Goal: Information Seeking & Learning: Learn about a topic

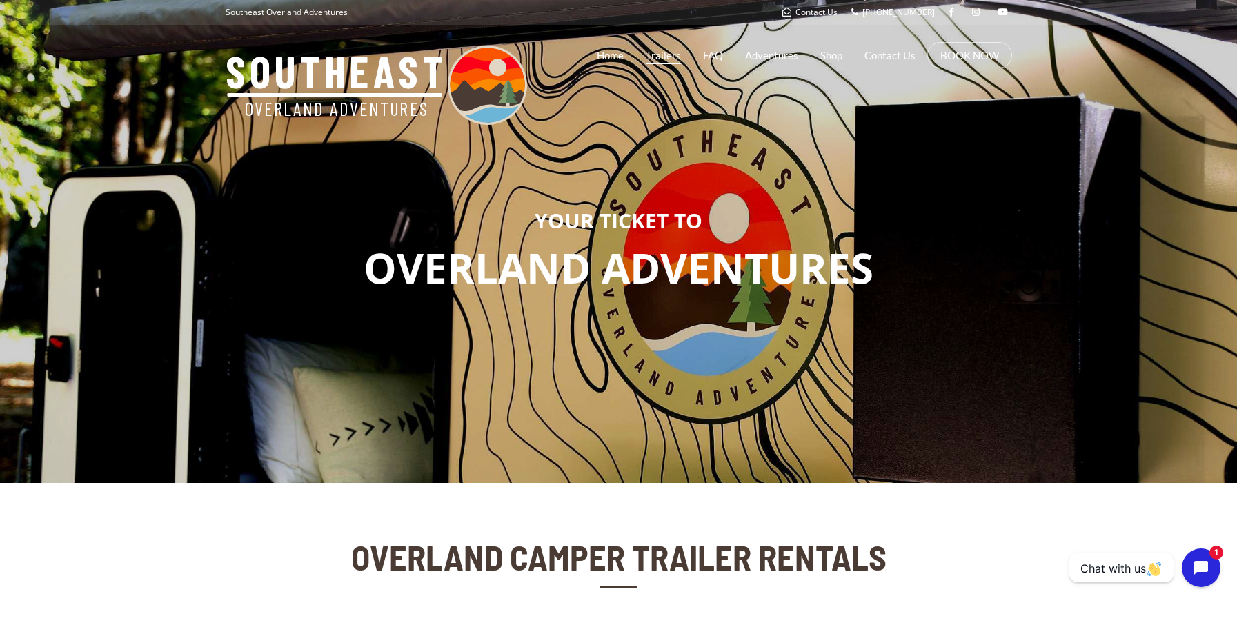
click at [670, 59] on link "Trailers" at bounding box center [663, 55] width 35 height 34
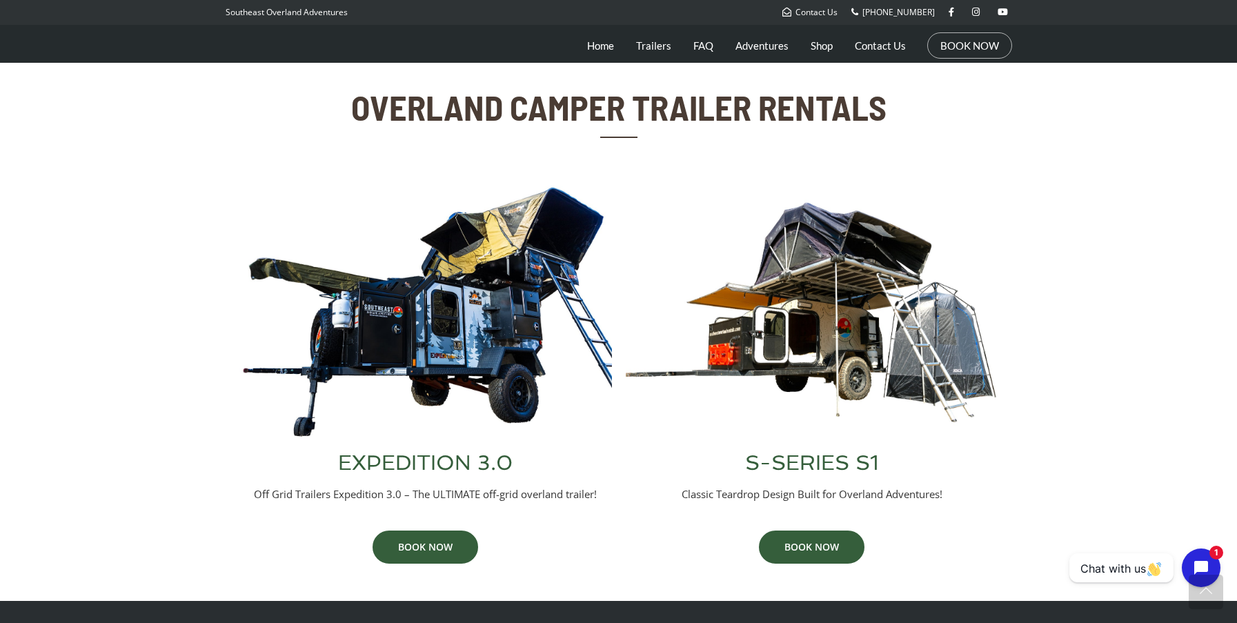
scroll to position [452, 0]
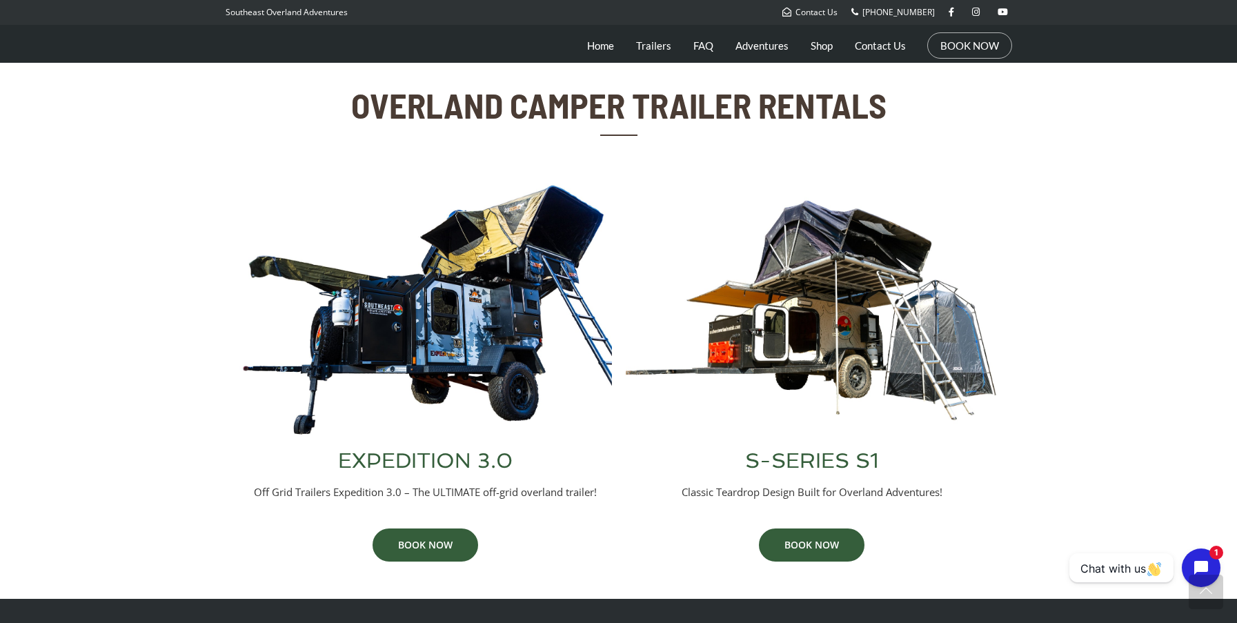
click at [494, 287] on img at bounding box center [425, 309] width 372 height 253
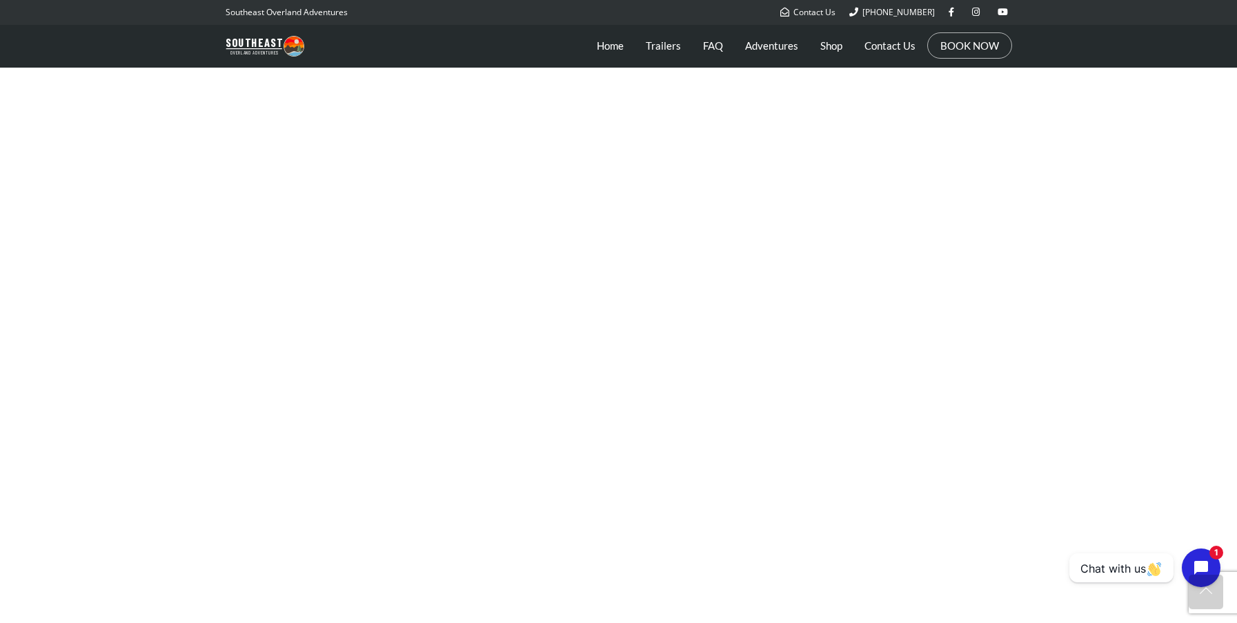
scroll to position [1498, 0]
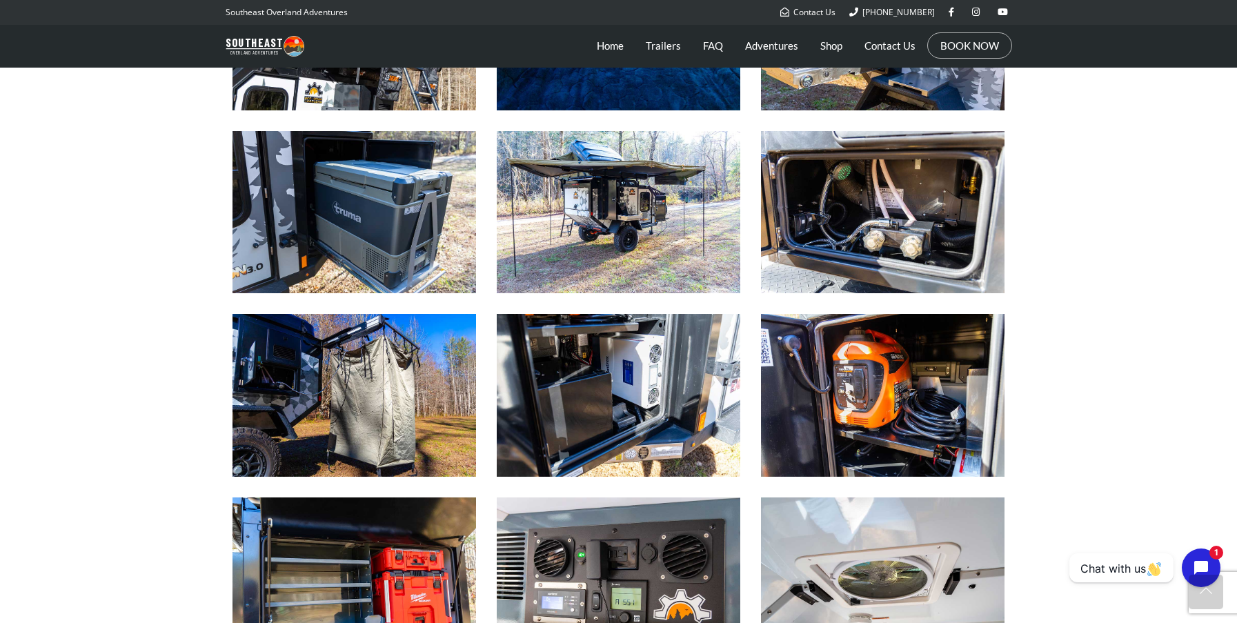
click at [615, 215] on img at bounding box center [618, 212] width 243 height 162
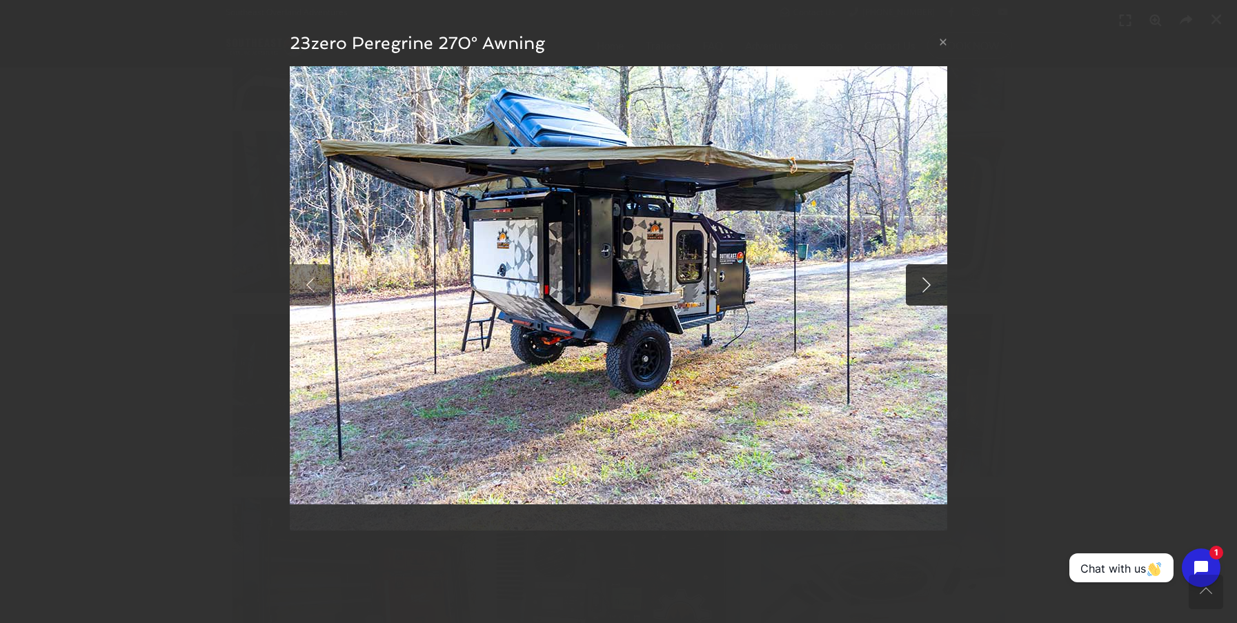
click at [913, 285] on link at bounding box center [926, 284] width 41 height 41
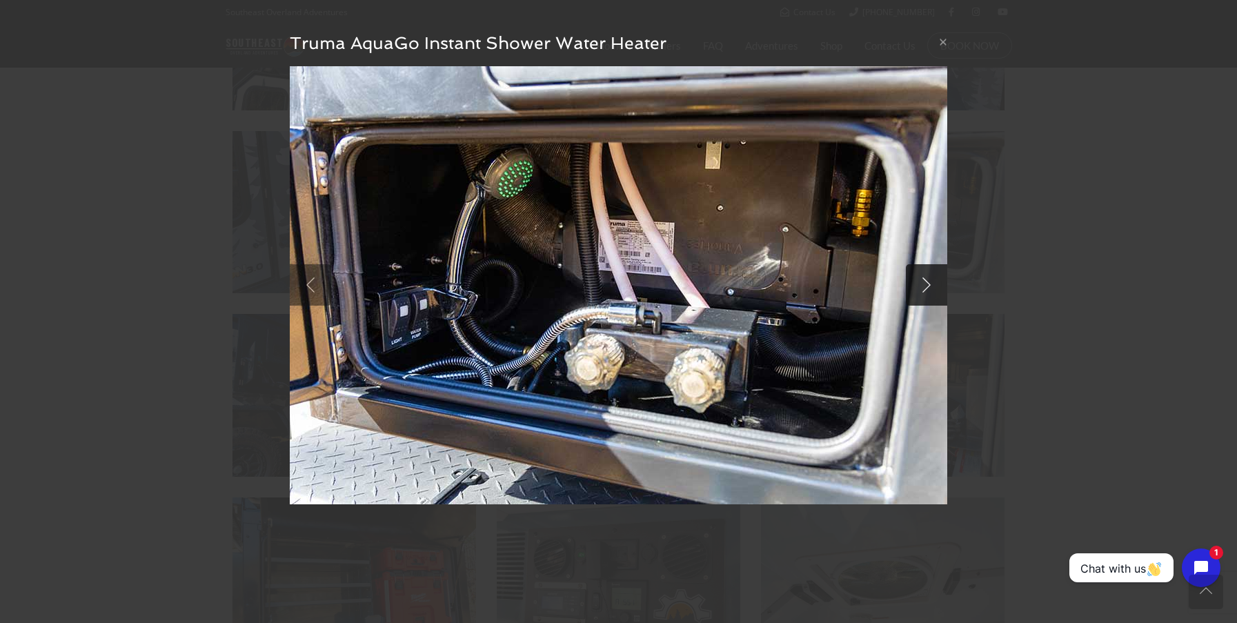
click at [913, 285] on link at bounding box center [926, 284] width 41 height 41
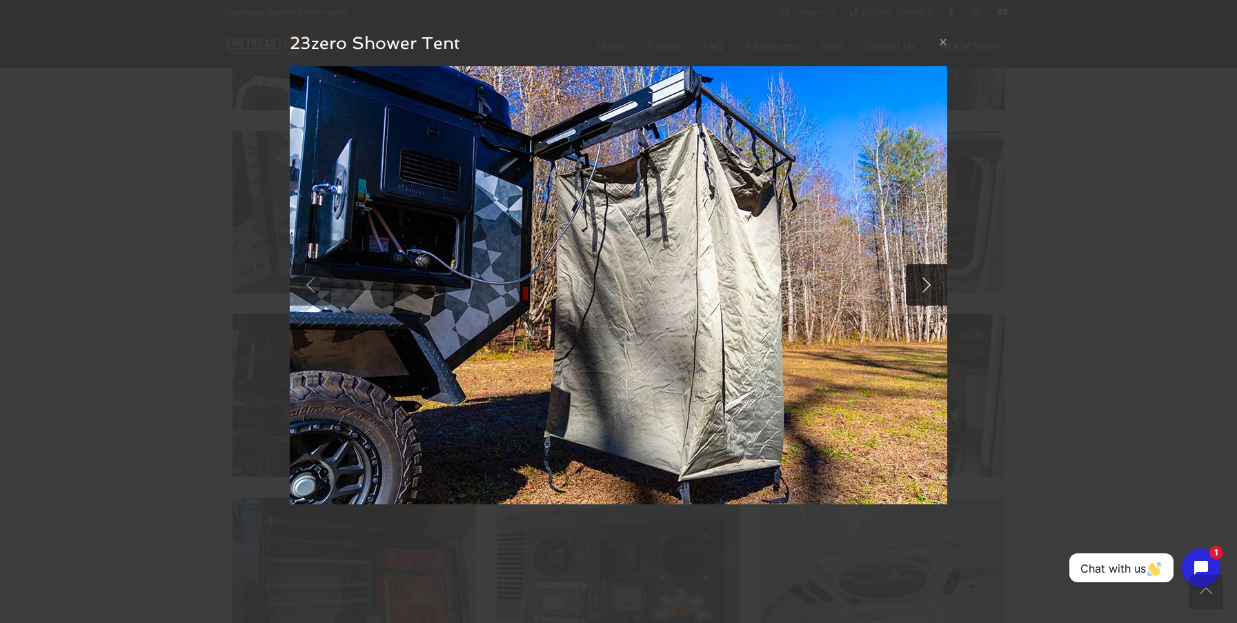
click at [930, 286] on link at bounding box center [926, 284] width 41 height 41
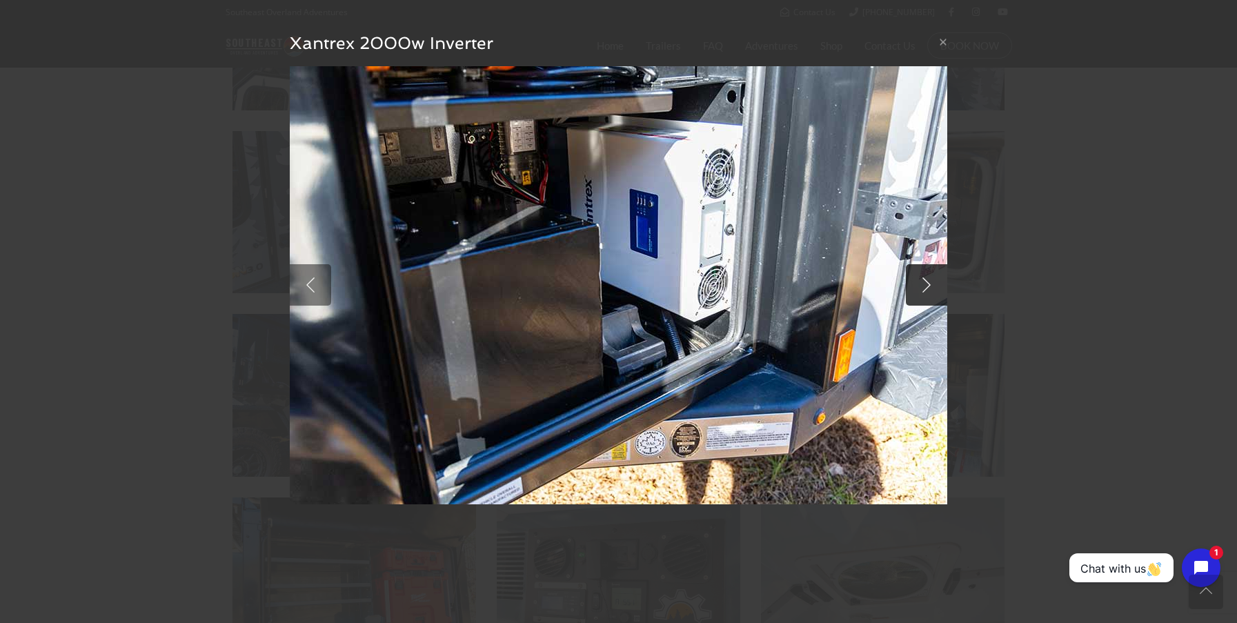
click at [923, 286] on link at bounding box center [926, 284] width 41 height 41
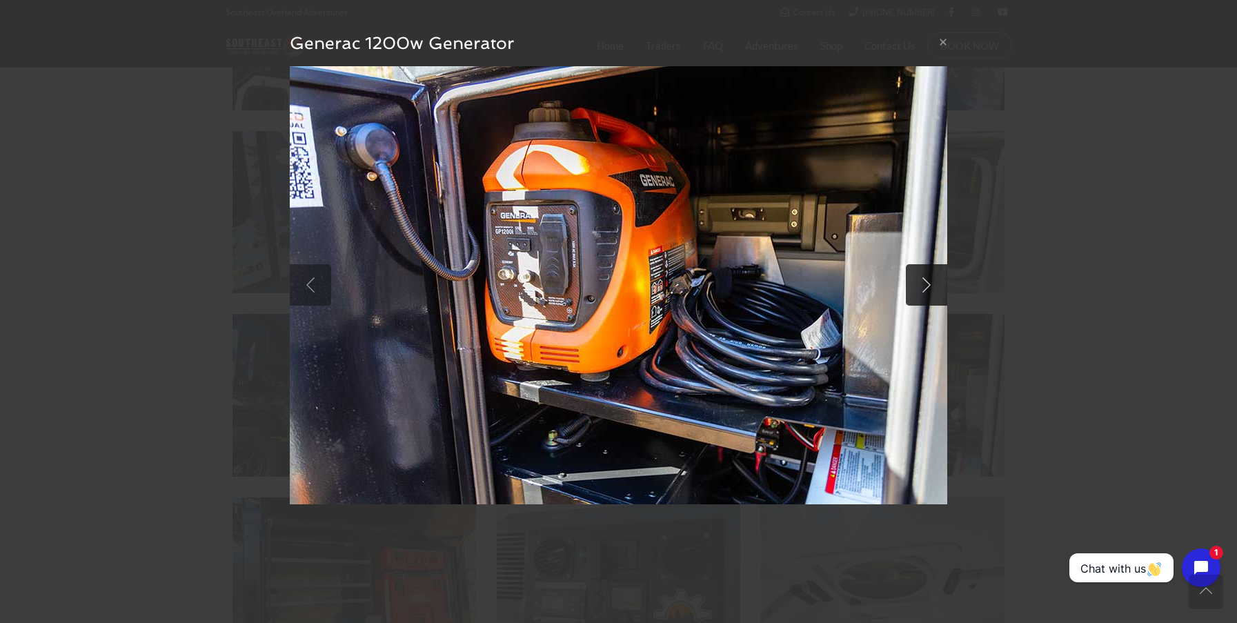
click at [923, 286] on link at bounding box center [926, 284] width 41 height 41
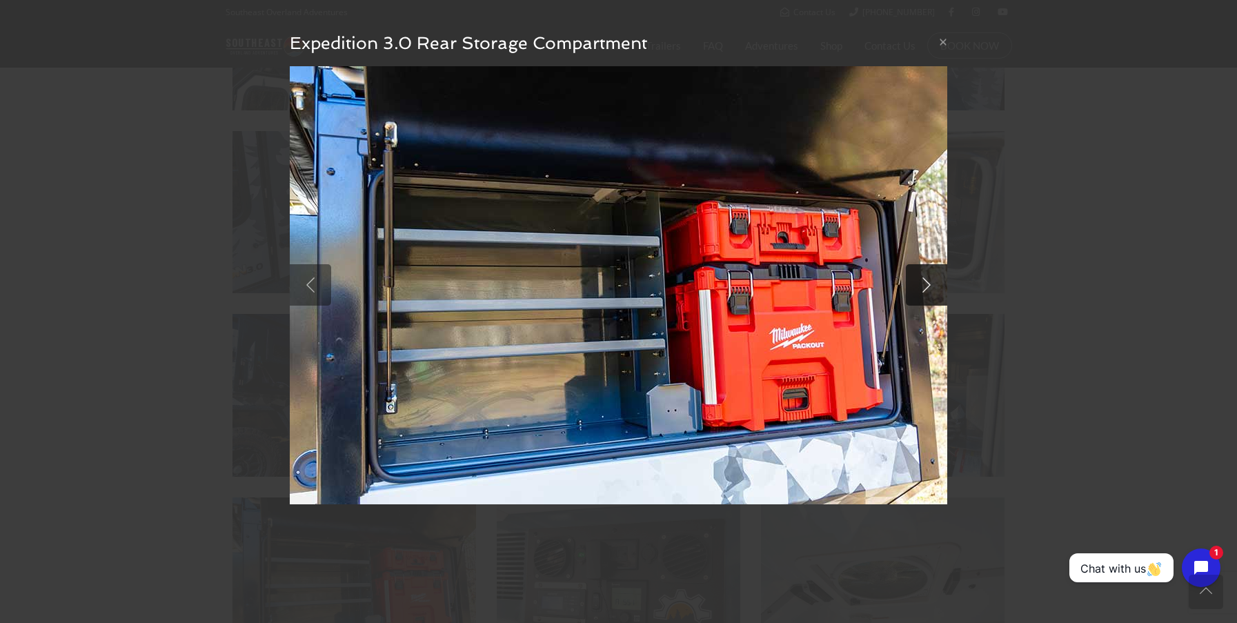
click at [923, 286] on link at bounding box center [926, 284] width 41 height 41
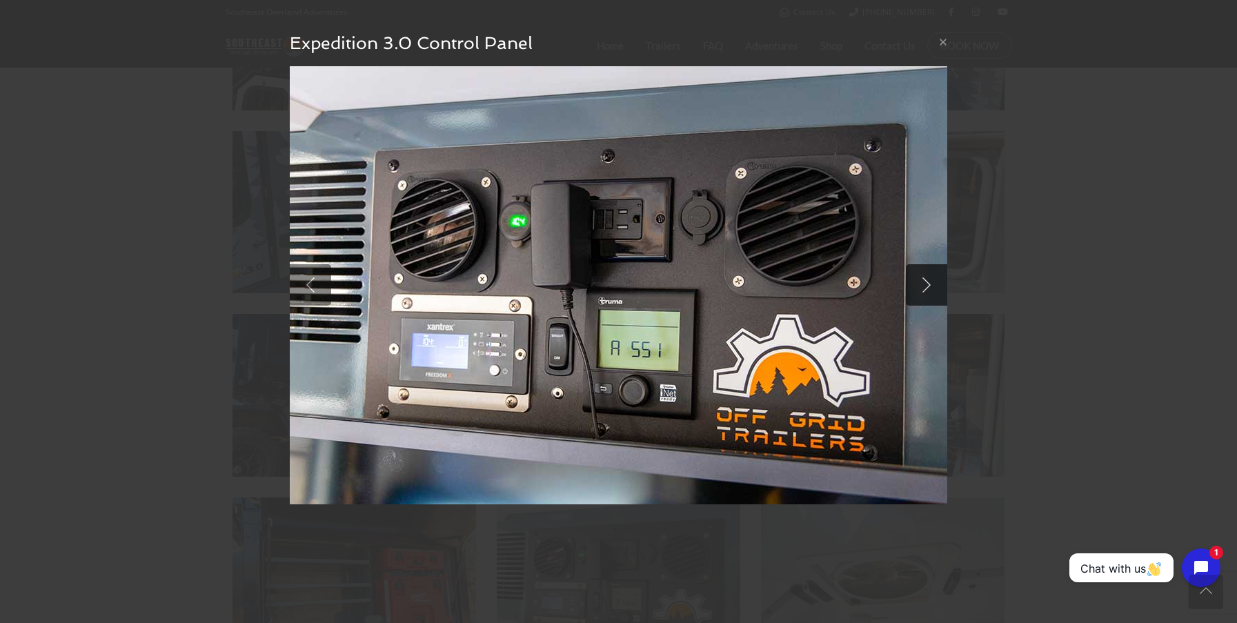
click at [923, 286] on link at bounding box center [926, 284] width 41 height 41
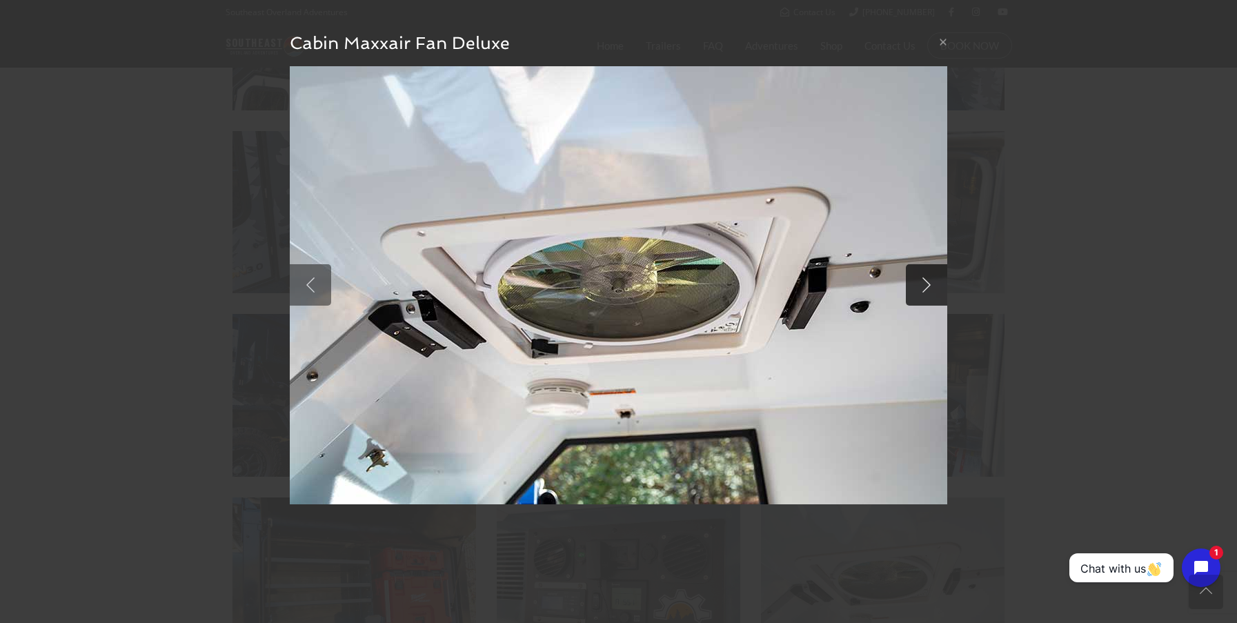
click at [923, 286] on link at bounding box center [926, 284] width 41 height 41
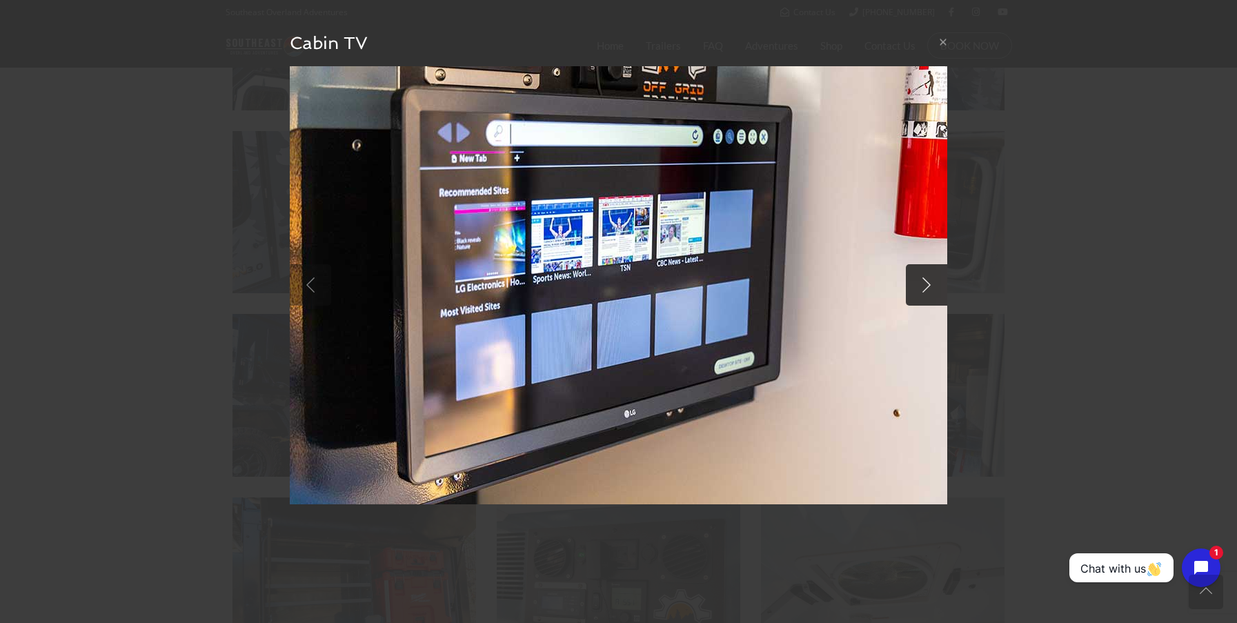
click at [923, 286] on link at bounding box center [926, 284] width 41 height 41
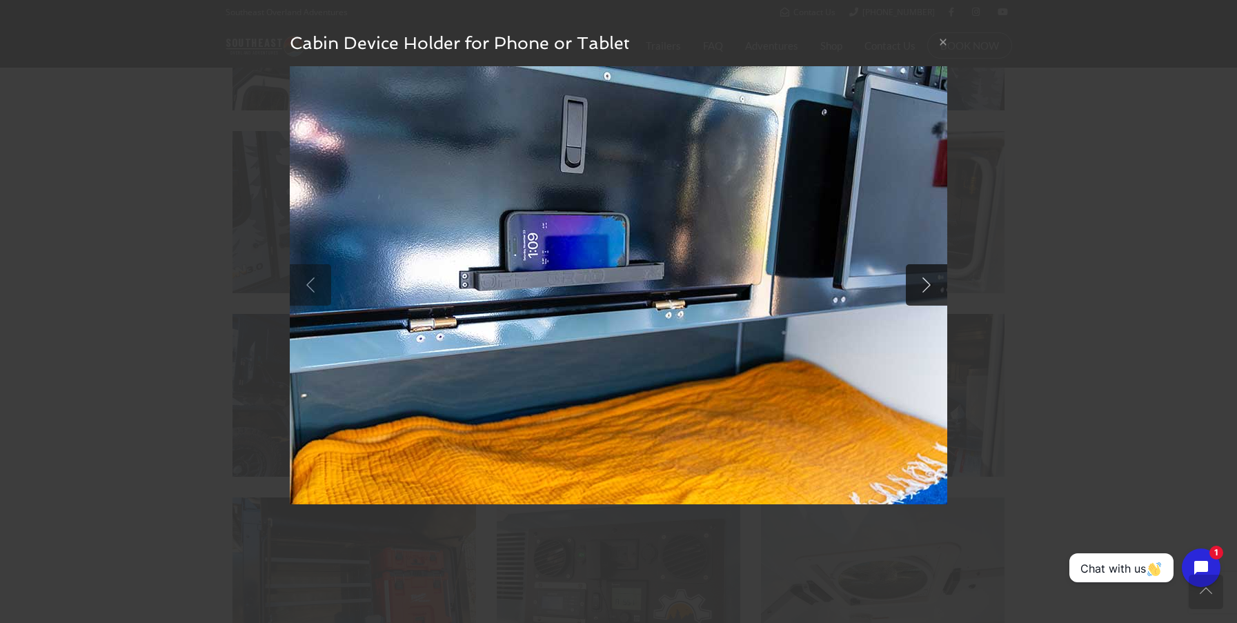
click at [923, 286] on link at bounding box center [926, 284] width 41 height 41
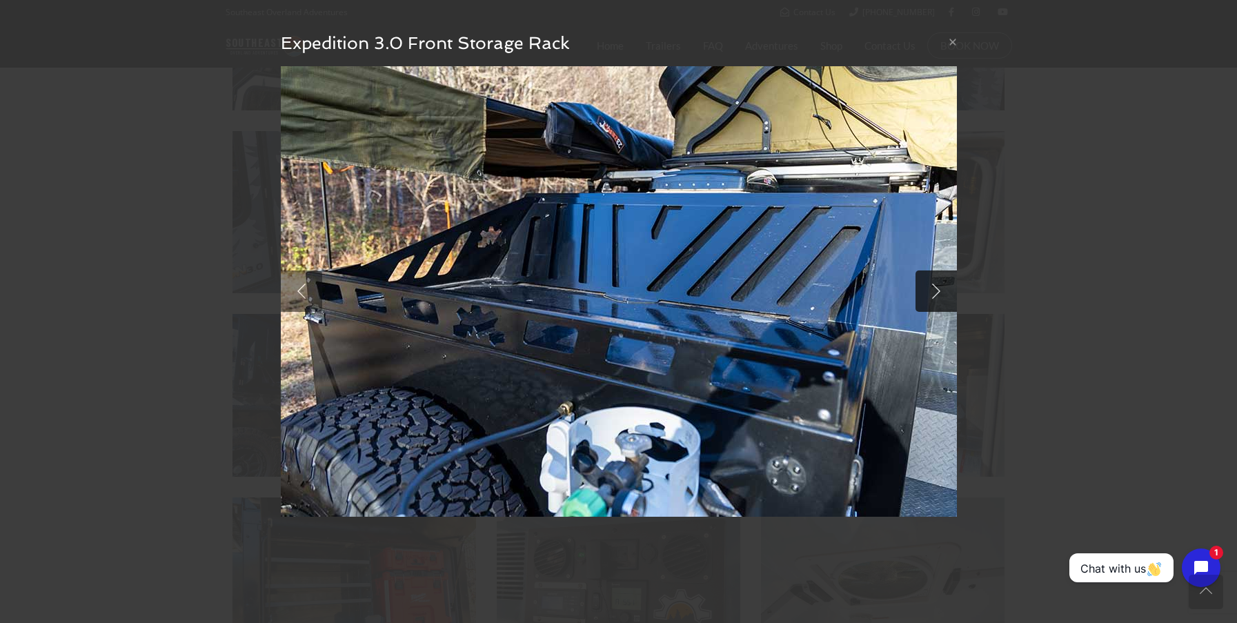
click at [930, 288] on link at bounding box center [935, 290] width 41 height 41
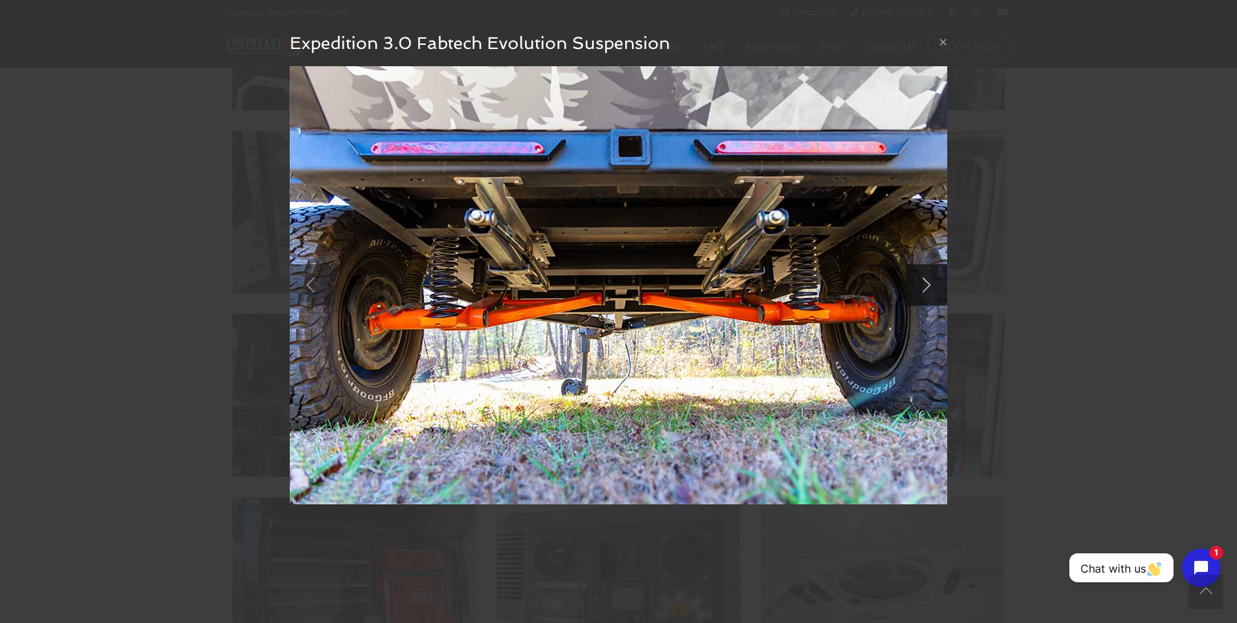
click at [930, 288] on link at bounding box center [926, 284] width 41 height 41
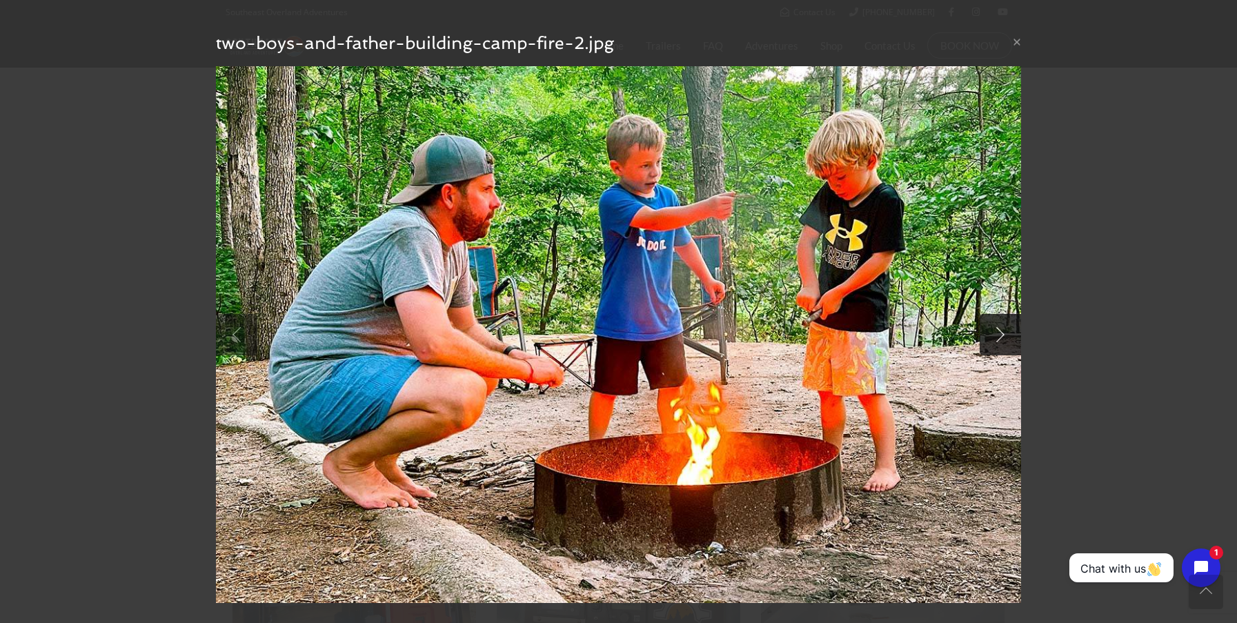
click at [930, 288] on img at bounding box center [618, 334] width 805 height 537
click at [1008, 343] on link at bounding box center [999, 334] width 41 height 41
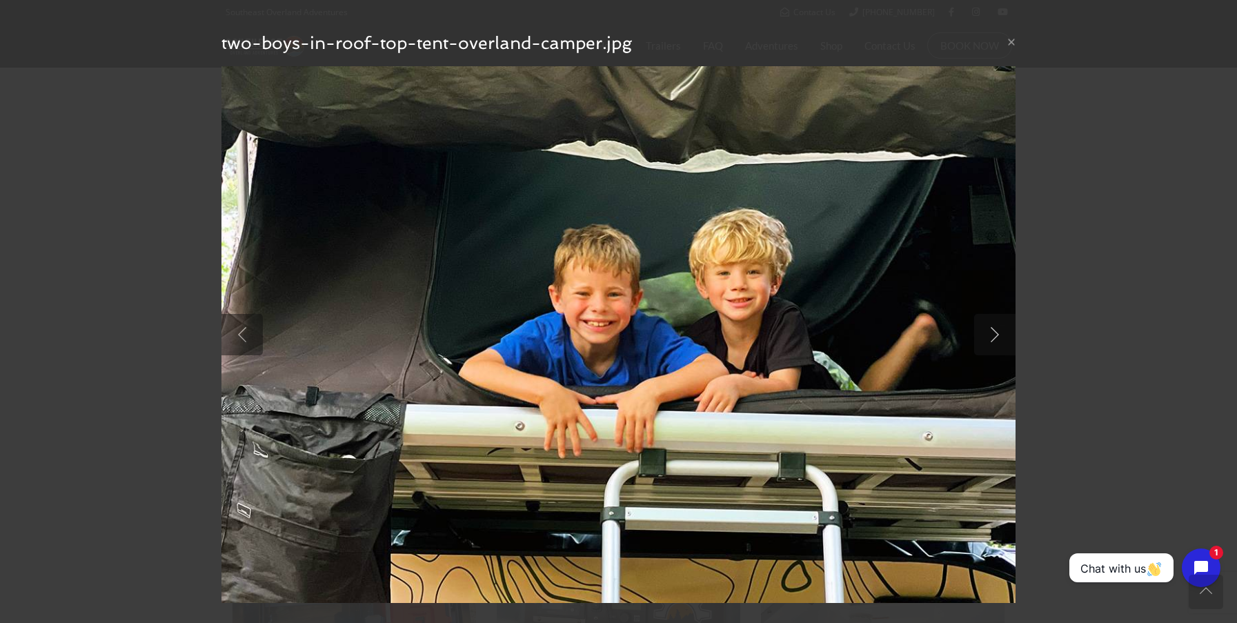
click at [1006, 340] on link at bounding box center [994, 334] width 41 height 41
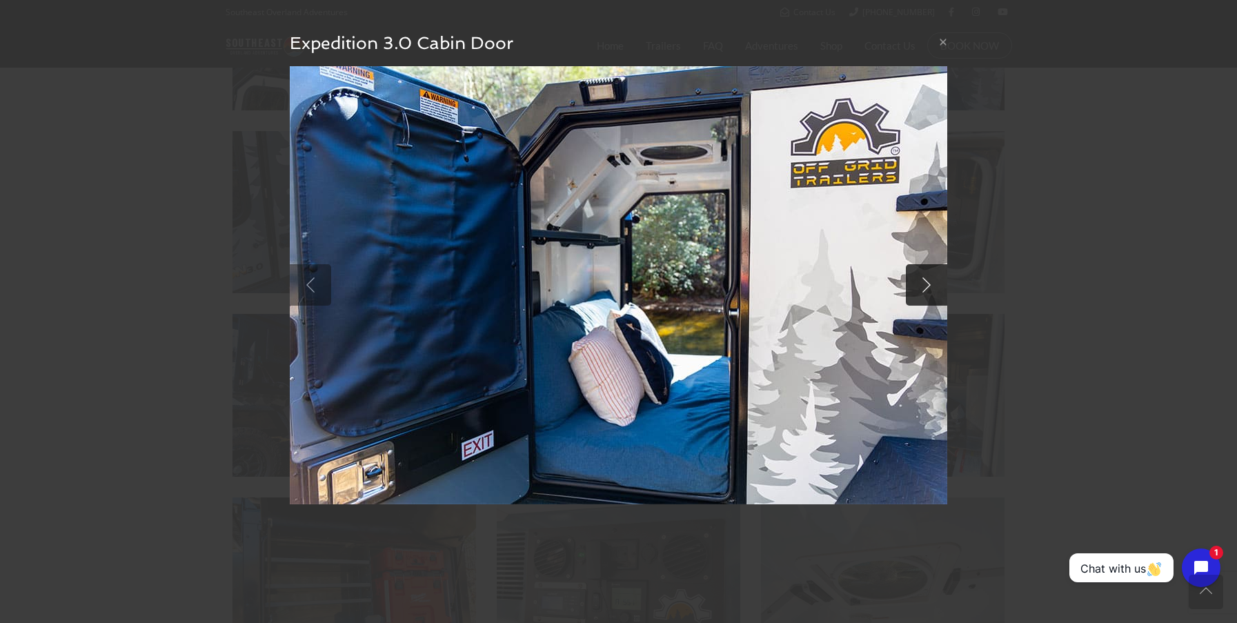
click at [930, 287] on link at bounding box center [926, 284] width 41 height 41
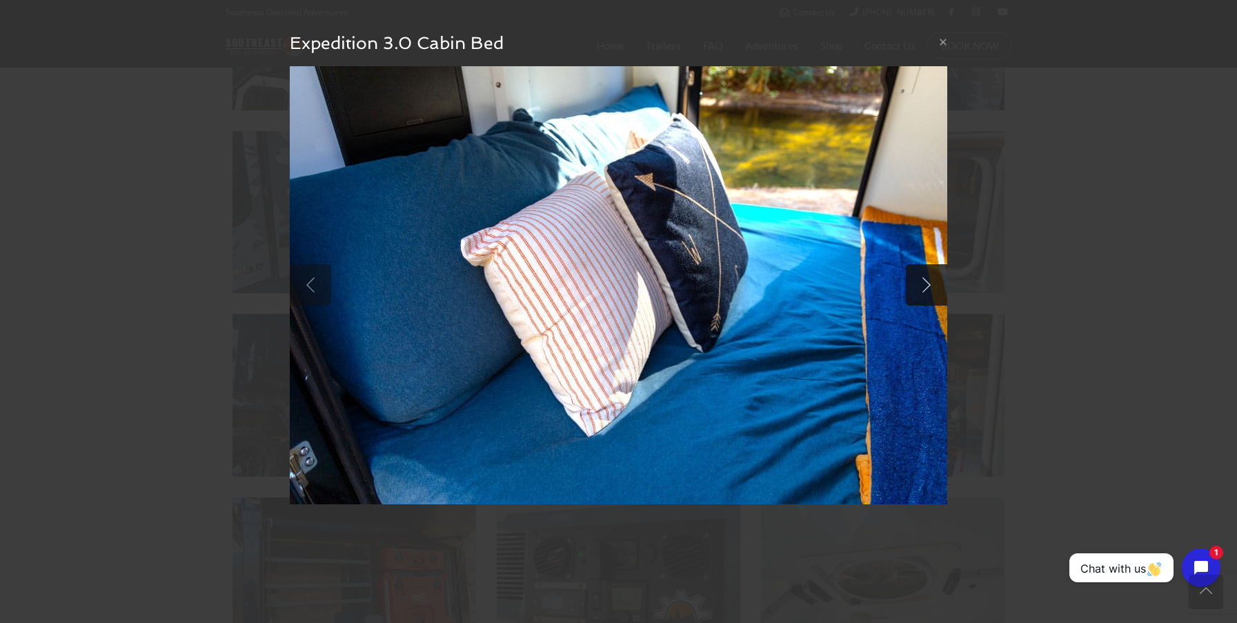
click at [930, 287] on link at bounding box center [926, 284] width 41 height 41
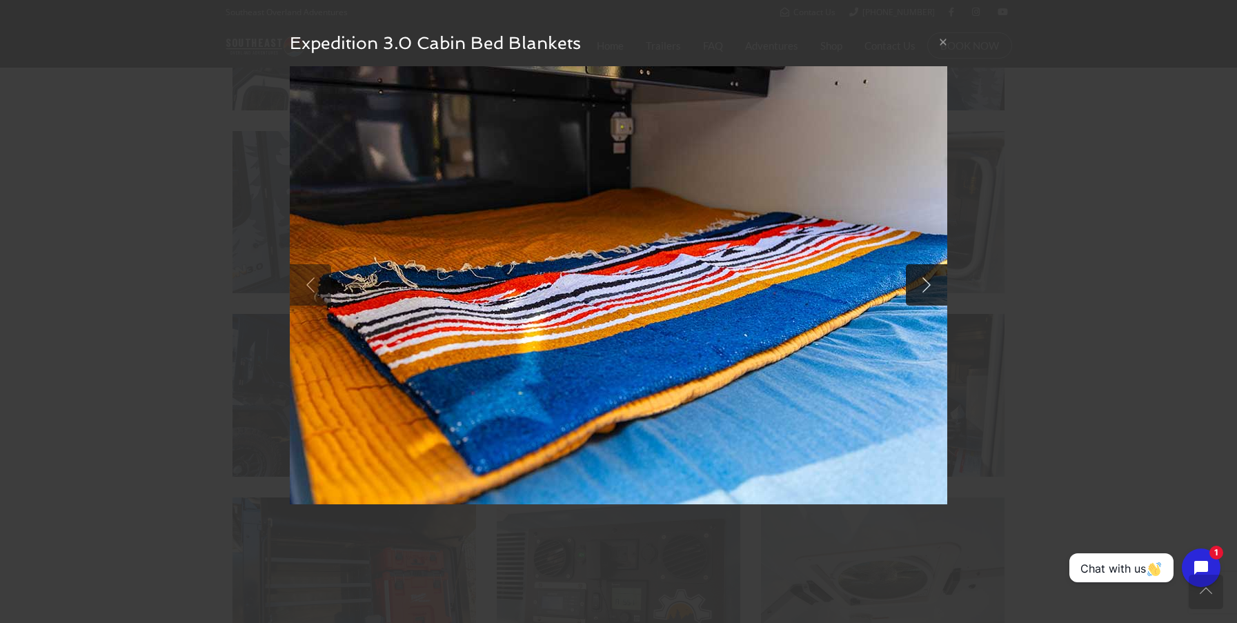
click at [930, 287] on link at bounding box center [926, 284] width 41 height 41
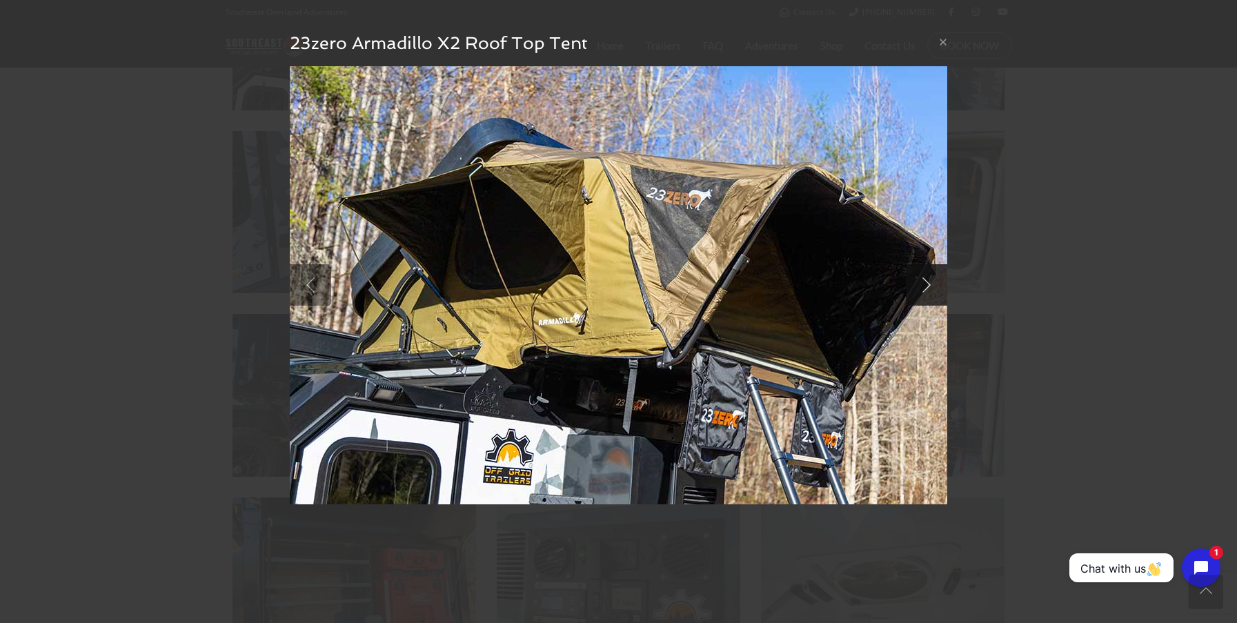
click at [928, 285] on link at bounding box center [926, 284] width 41 height 41
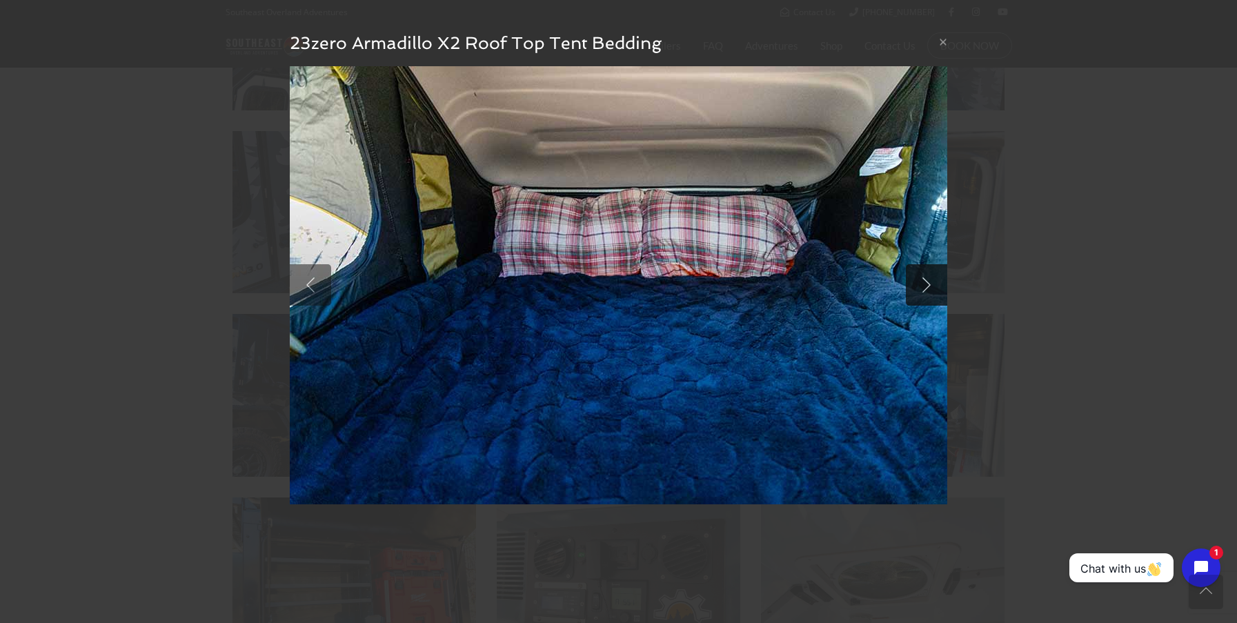
click at [928, 285] on link at bounding box center [926, 284] width 41 height 41
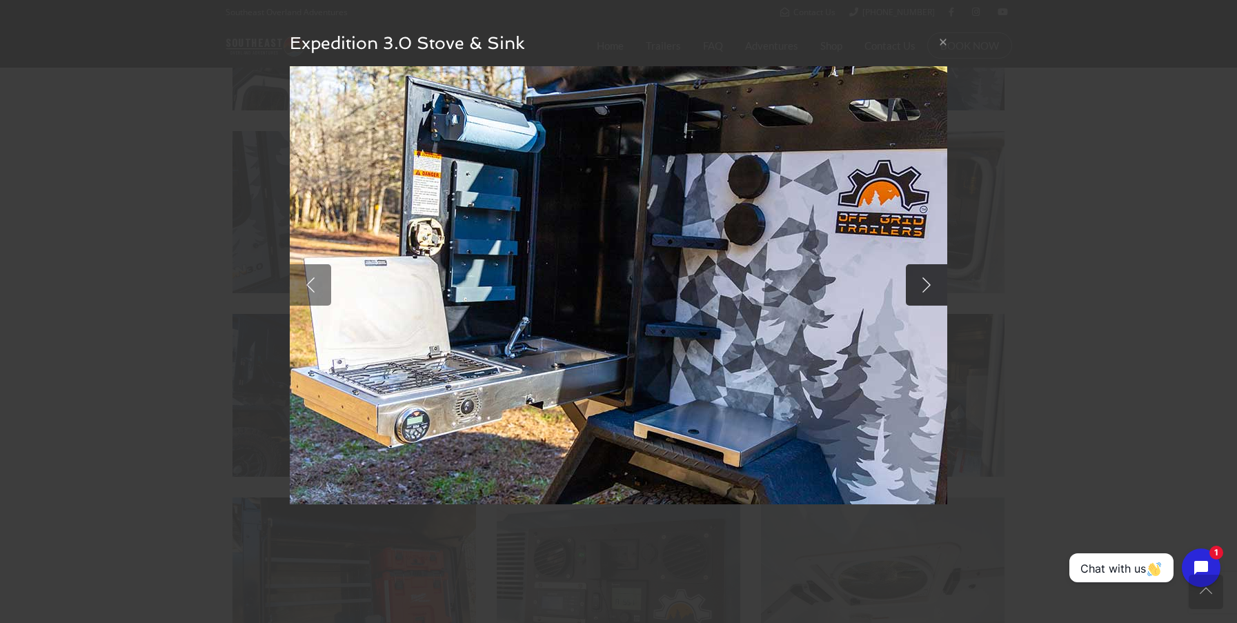
click at [928, 285] on link at bounding box center [926, 284] width 41 height 41
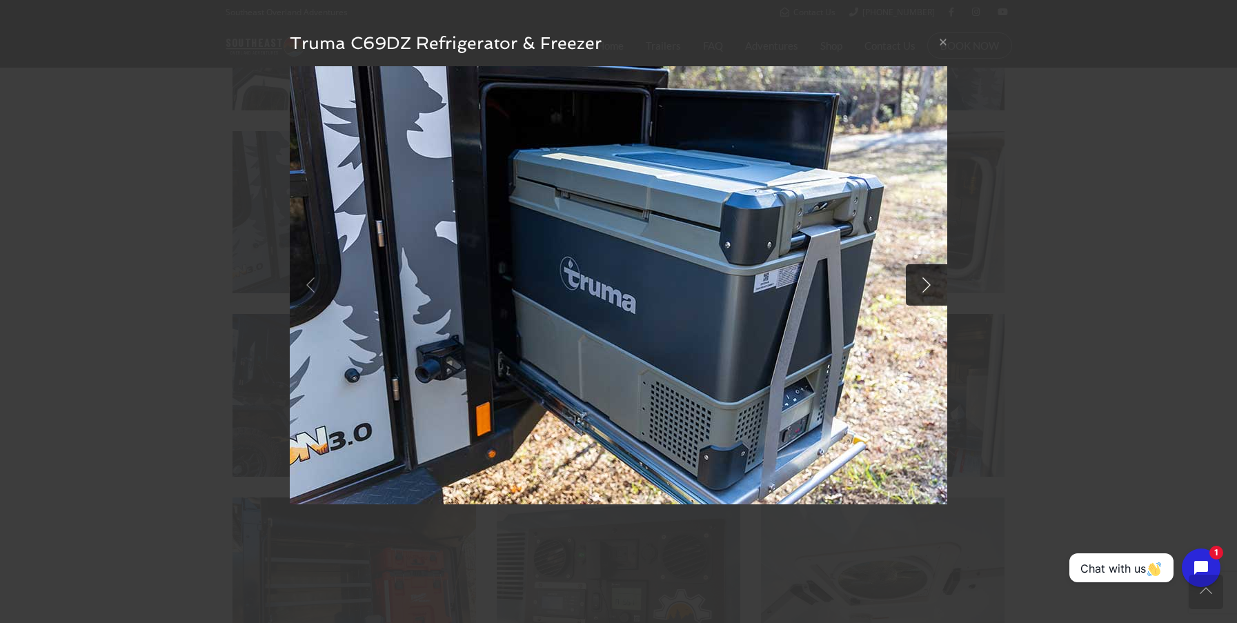
click at [928, 285] on link at bounding box center [926, 284] width 41 height 41
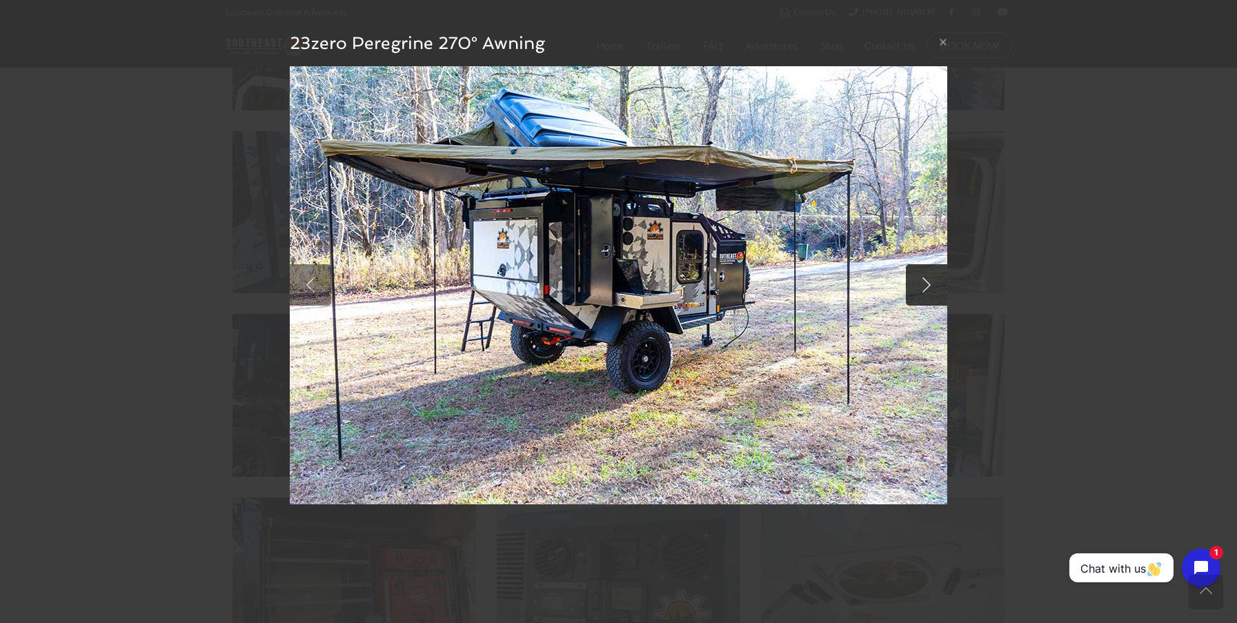
click at [921, 286] on link at bounding box center [926, 284] width 41 height 41
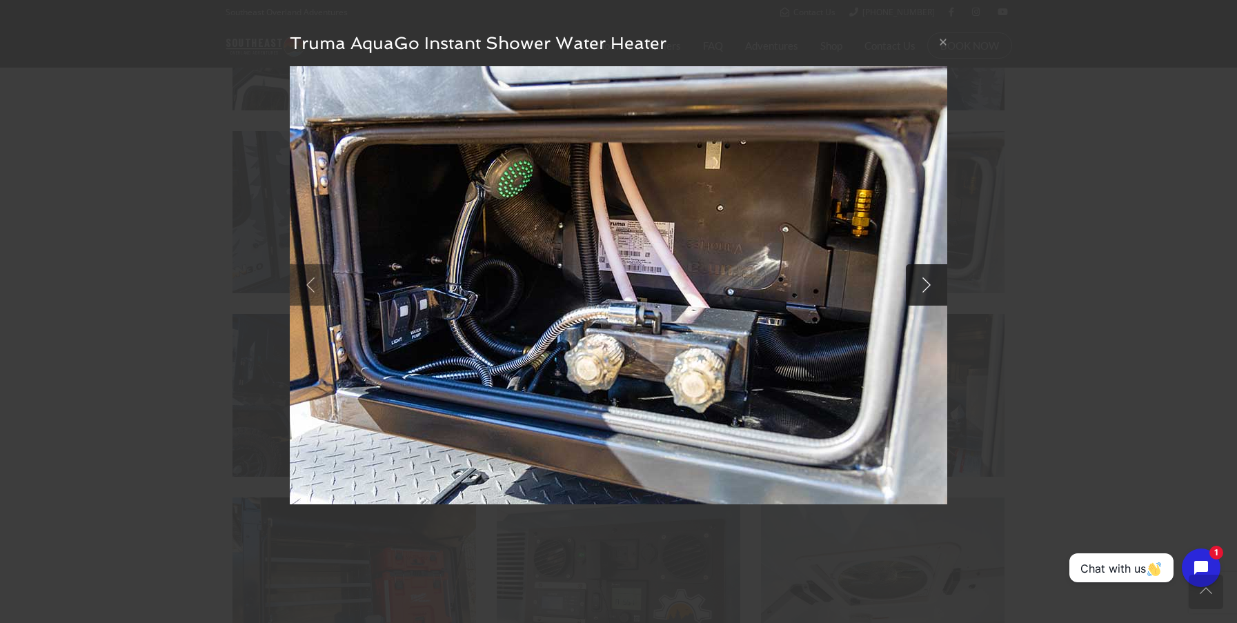
click at [921, 286] on link at bounding box center [926, 284] width 41 height 41
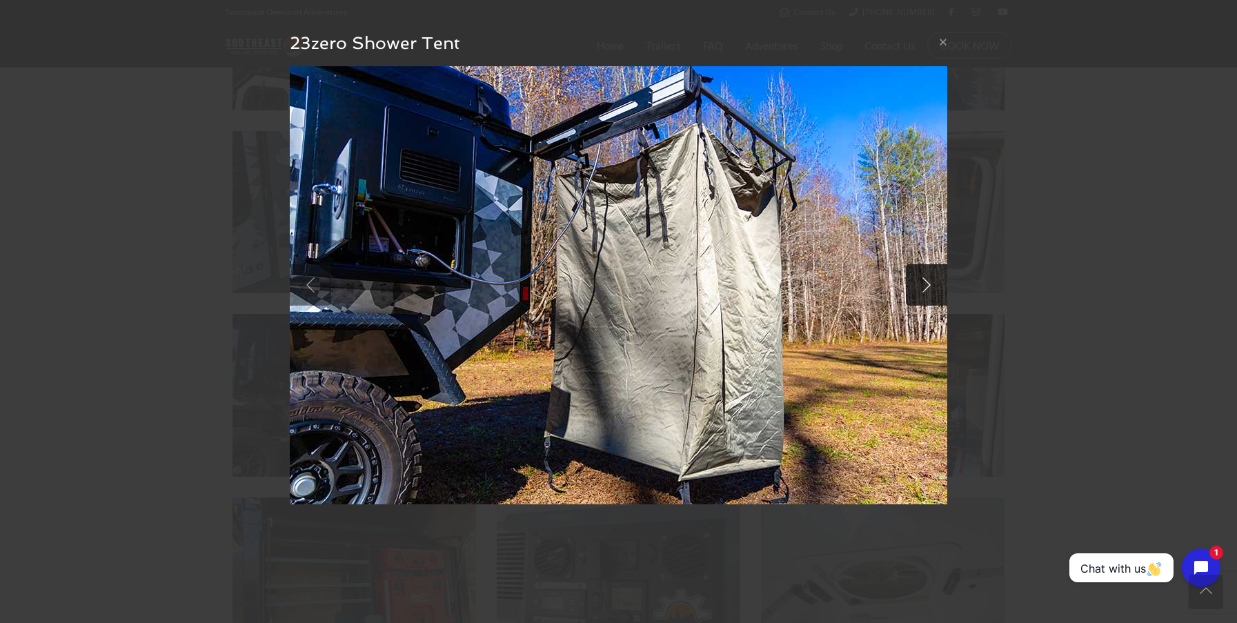
click at [921, 286] on link at bounding box center [926, 284] width 41 height 41
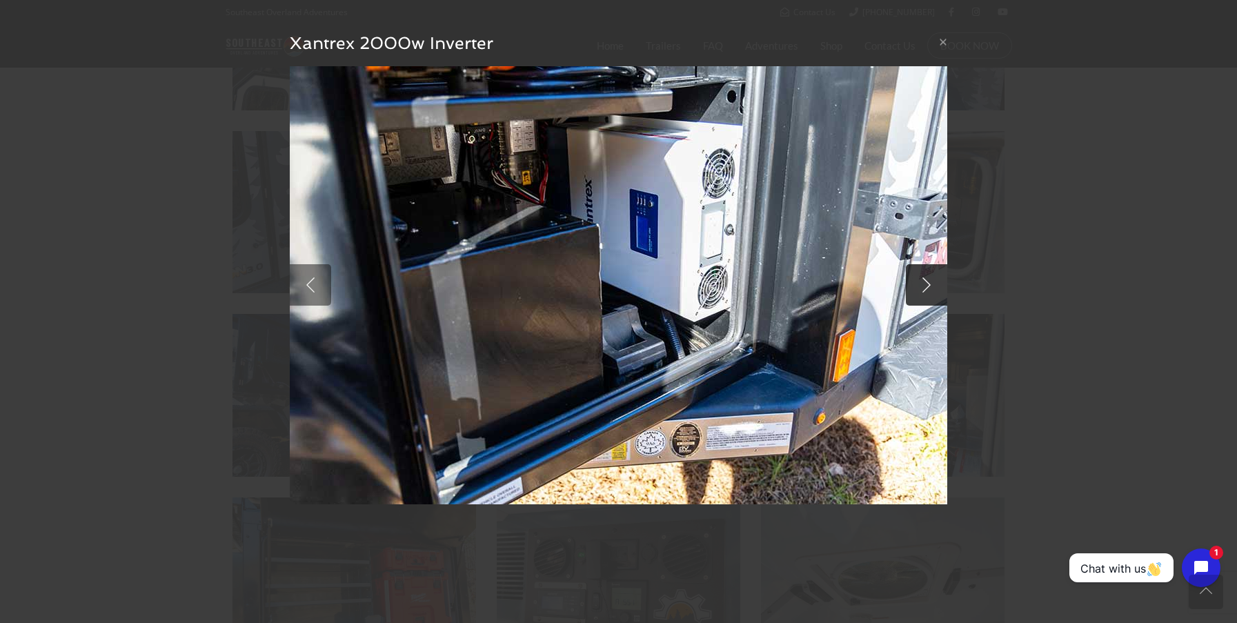
click at [921, 286] on link at bounding box center [926, 284] width 41 height 41
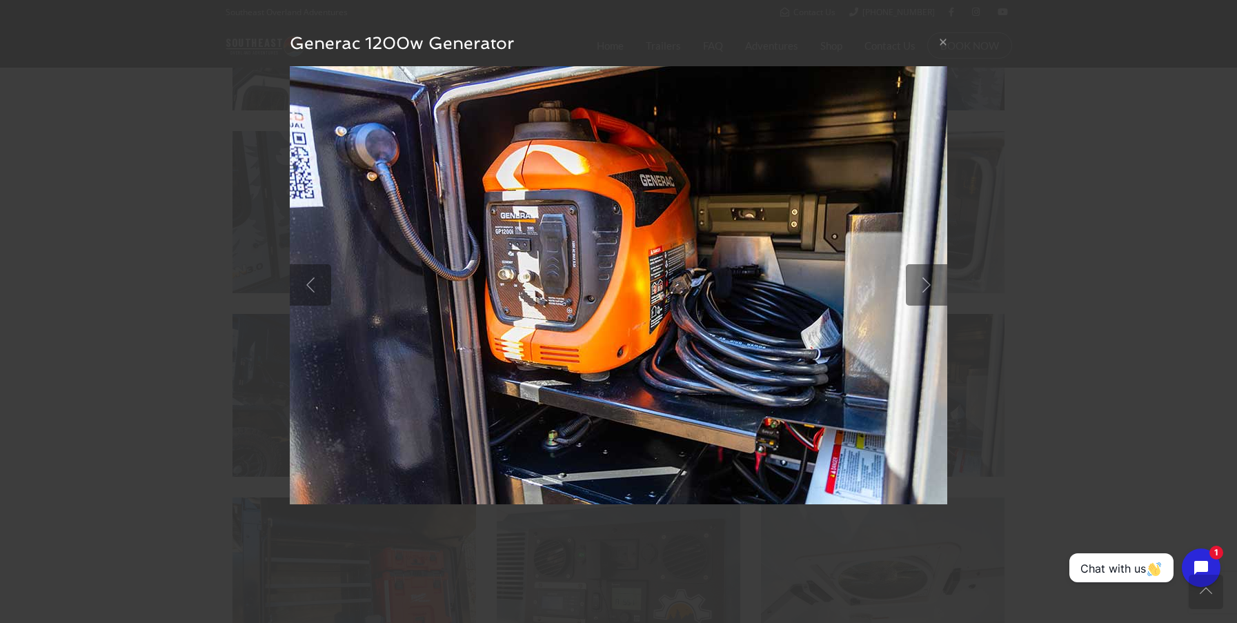
click at [1081, 235] on div "× Generac 1200w Generator null" at bounding box center [618, 311] width 1237 height 623
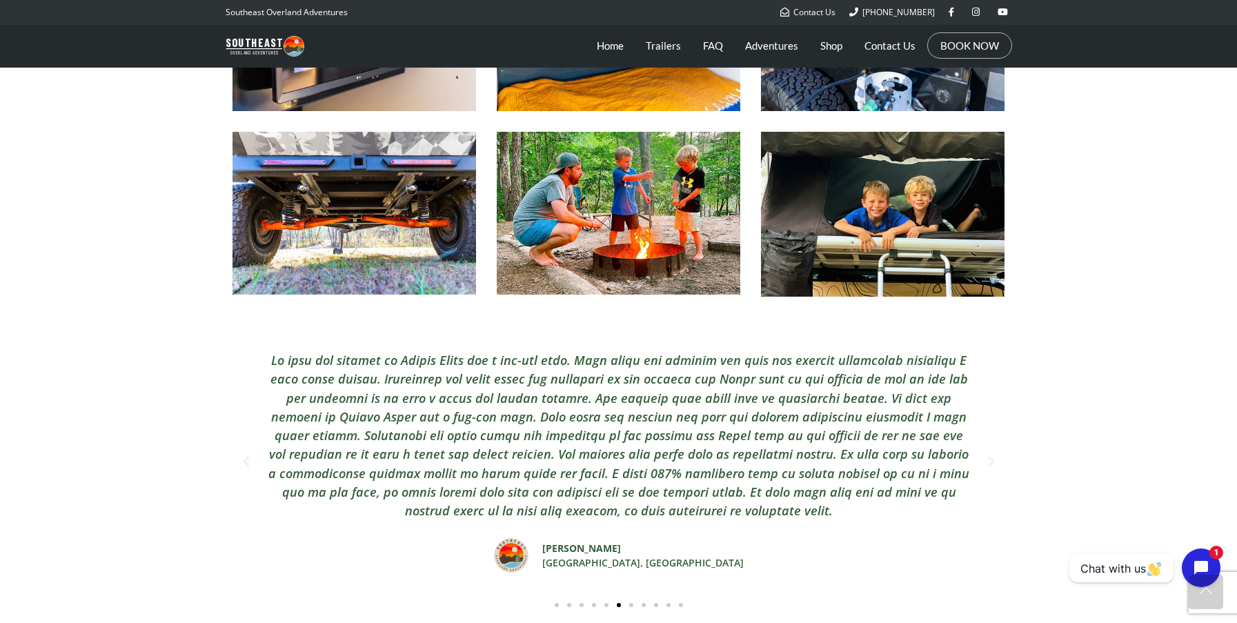
scroll to position [2235, 0]
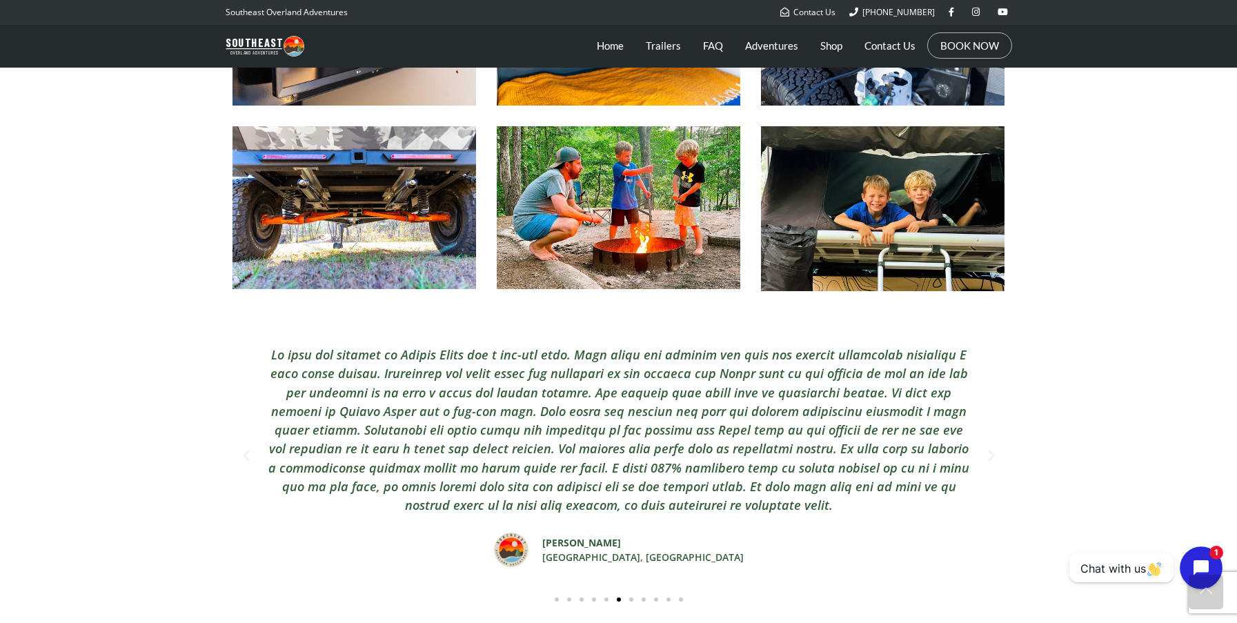
click at [1209, 568] on icon "Open chat widget" at bounding box center [1208, 567] width 21 height 21
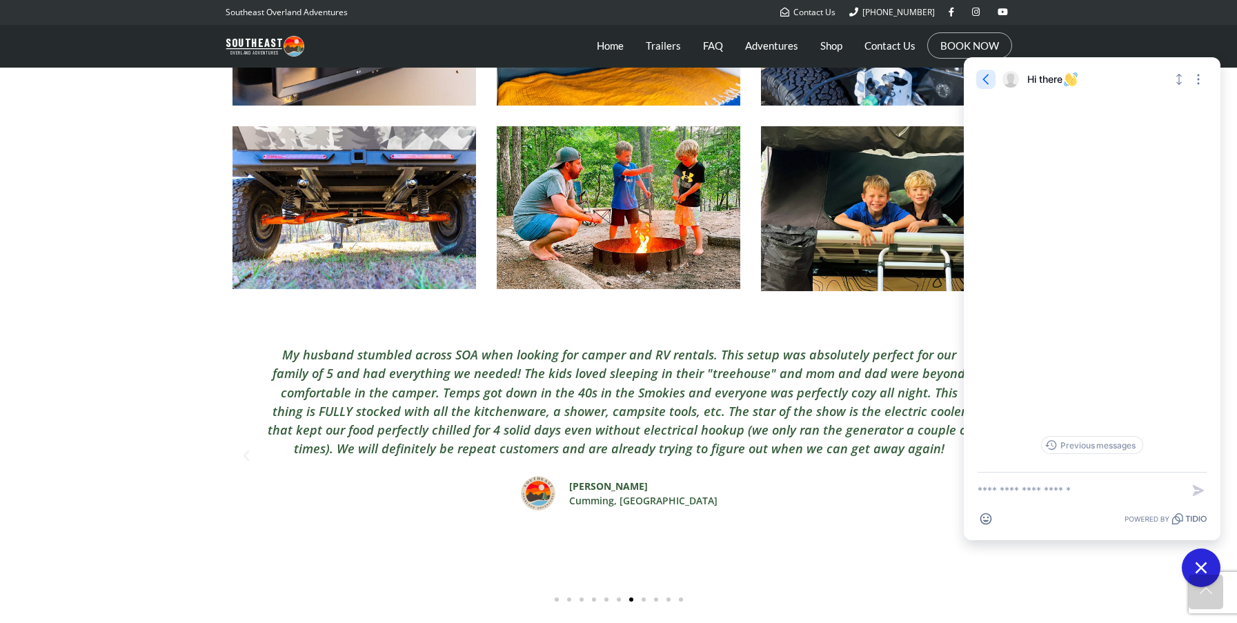
click at [985, 77] on icon "button" at bounding box center [985, 79] width 6 height 10
